Goal: Task Accomplishment & Management: Use online tool/utility

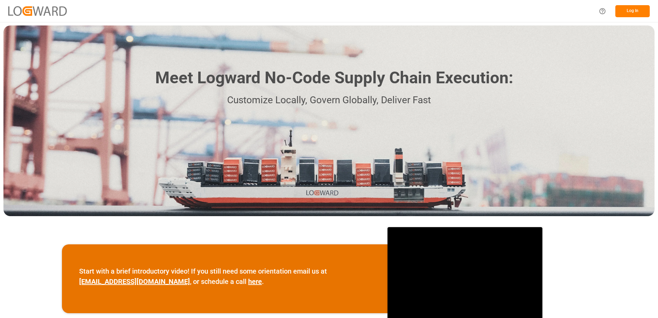
click at [633, 11] on button "Log In" at bounding box center [633, 11] width 34 height 12
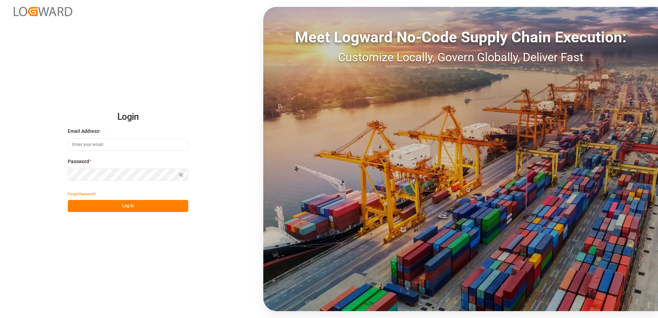
click at [85, 145] on input at bounding box center [128, 145] width 121 height 12
type input "[PERSON_NAME][EMAIL_ADDRESS][DOMAIN_NAME]"
click at [61, 176] on div "Login Email Address * [EMAIL_ADDRESS][DOMAIN_NAME] Password * Show password For…" at bounding box center [329, 159] width 658 height 318
click at [73, 206] on button "Log In" at bounding box center [128, 206] width 121 height 12
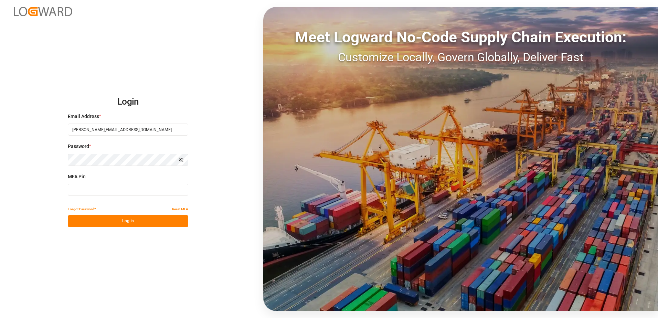
click at [110, 191] on input at bounding box center [128, 190] width 121 height 12
type input "214702"
click at [120, 222] on button "Log In" at bounding box center [128, 221] width 121 height 12
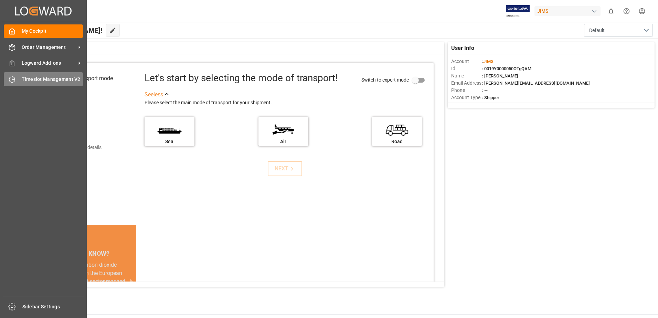
click at [38, 78] on span "Timeslot Management V2" at bounding box center [53, 79] width 62 height 7
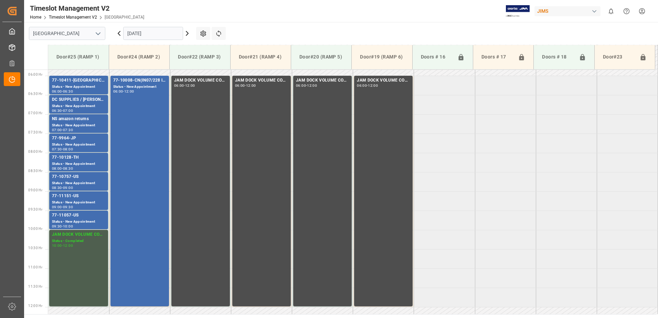
scroll to position [227, 0]
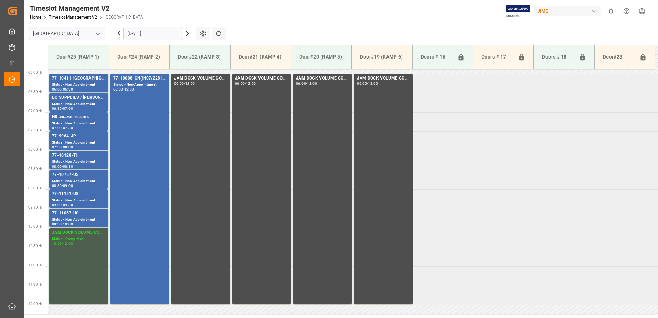
click at [155, 34] on input "[DATE]" at bounding box center [153, 33] width 60 height 13
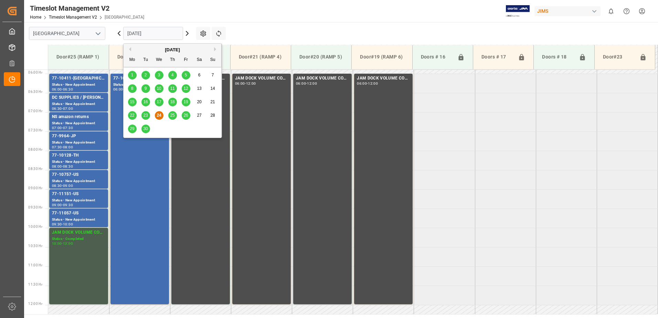
click at [172, 115] on span "25" at bounding box center [172, 115] width 4 height 5
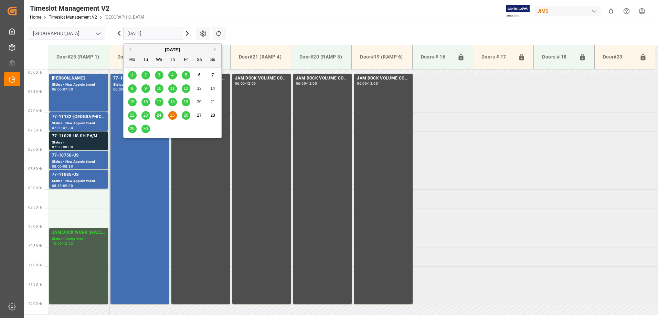
click at [160, 32] on input "[DATE]" at bounding box center [153, 33] width 60 height 13
click at [186, 114] on span "26" at bounding box center [186, 115] width 4 height 5
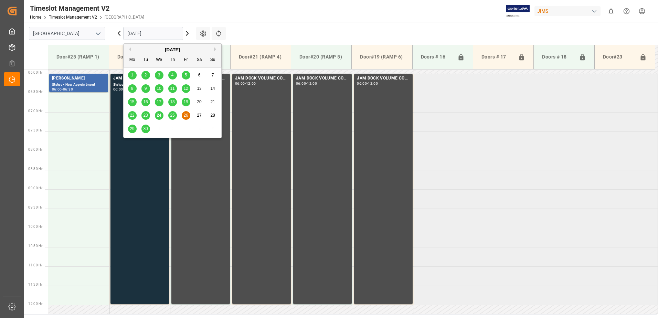
click at [164, 33] on input "[DATE]" at bounding box center [153, 33] width 60 height 13
click at [159, 116] on span "24" at bounding box center [159, 115] width 4 height 5
